Goal: Information Seeking & Learning: Learn about a topic

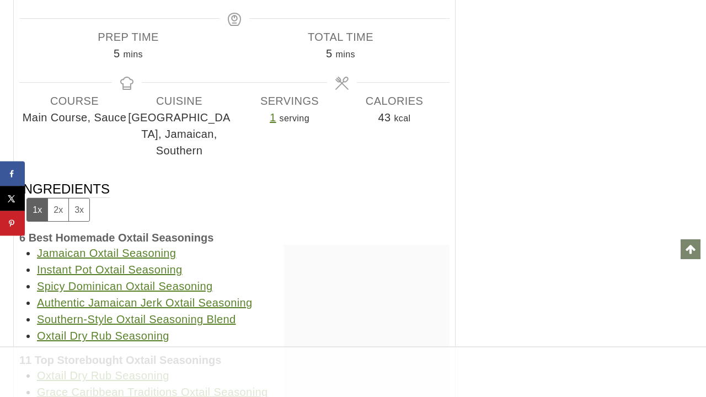
scroll to position [18792, 0]
